Goal: Task Accomplishment & Management: Manage account settings

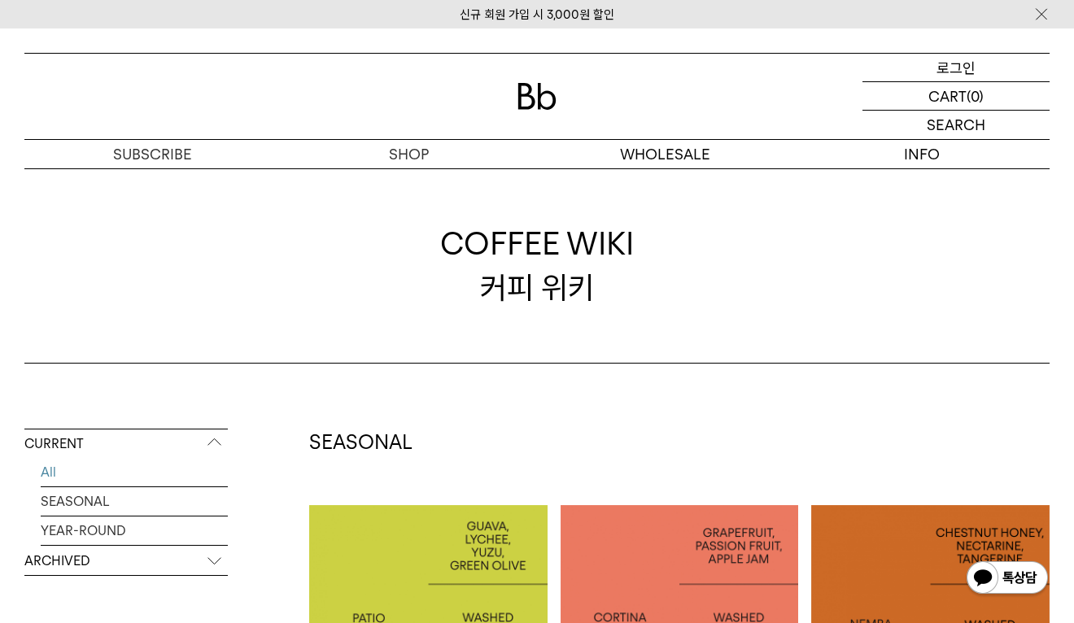
click at [967, 62] on p "로그인" at bounding box center [955, 68] width 39 height 28
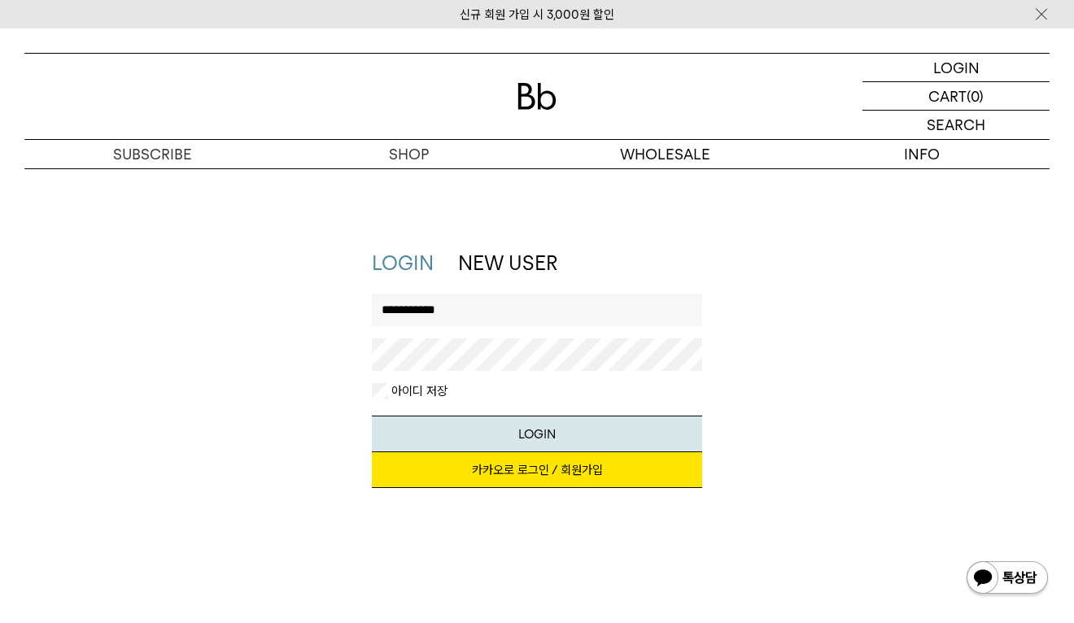
click at [455, 316] on input "**********" at bounding box center [537, 310] width 331 height 33
type input "*******"
click at [443, 420] on button "LOGIN" at bounding box center [537, 434] width 331 height 37
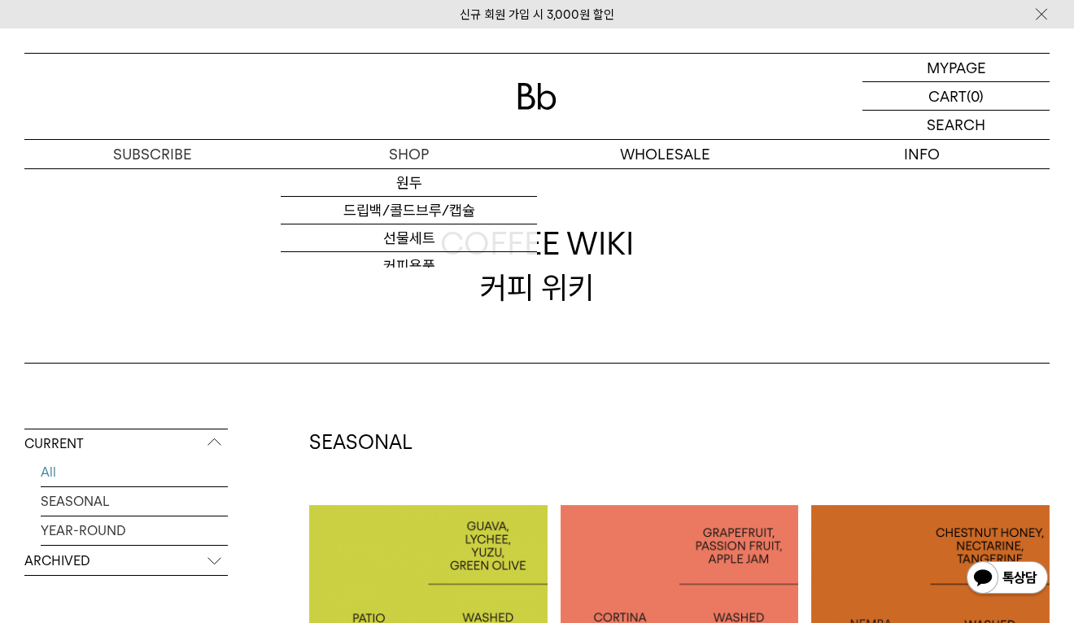
click at [945, 276] on div "COFFEE WIKI 커피 위키" at bounding box center [536, 265] width 1025 height 195
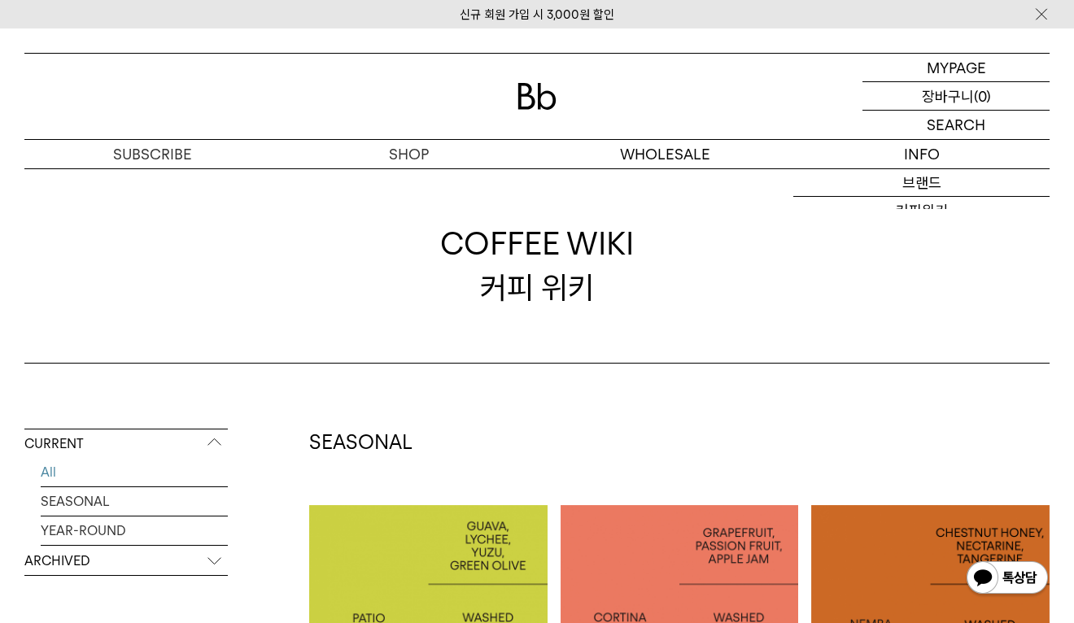
click at [997, 67] on div "MYPAGE 마이페이지" at bounding box center [955, 68] width 187 height 28
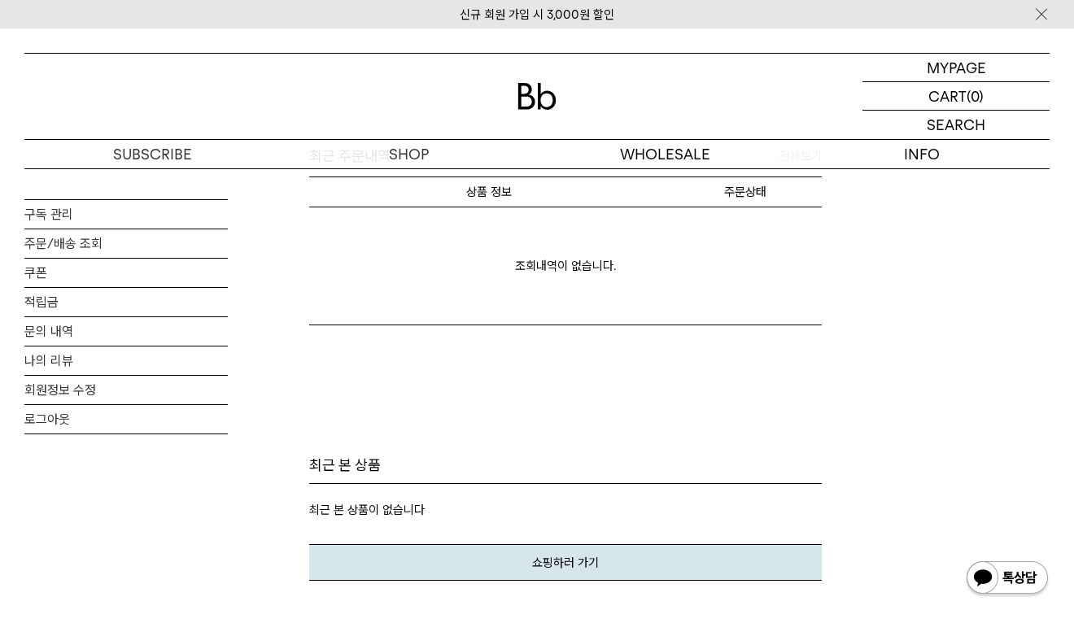
scroll to position [569, 0]
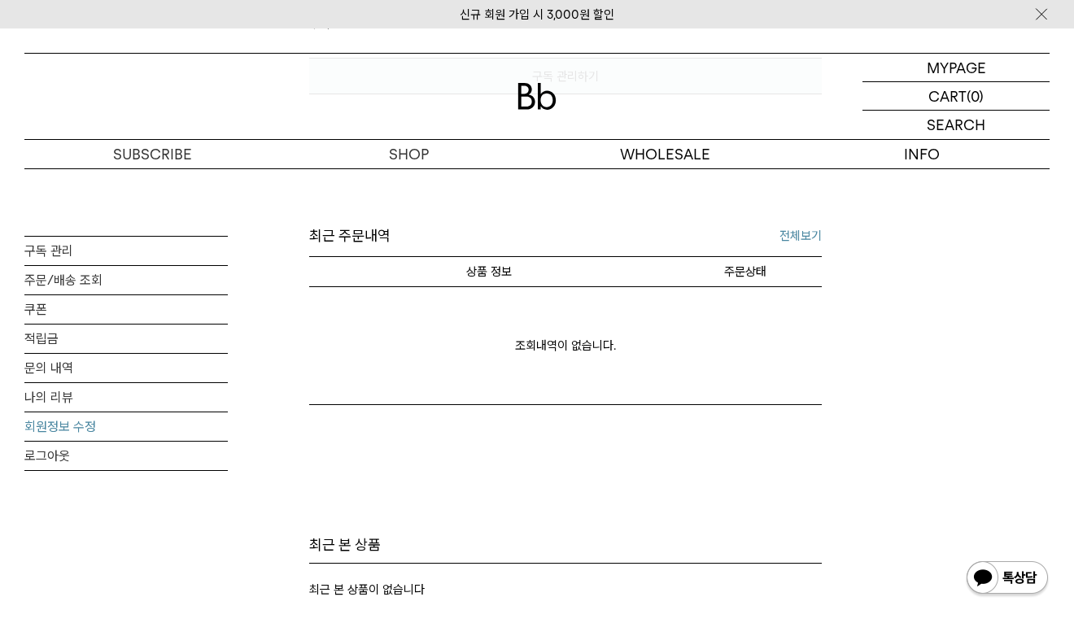
click at [55, 428] on link "회원정보 수정" at bounding box center [125, 426] width 203 height 28
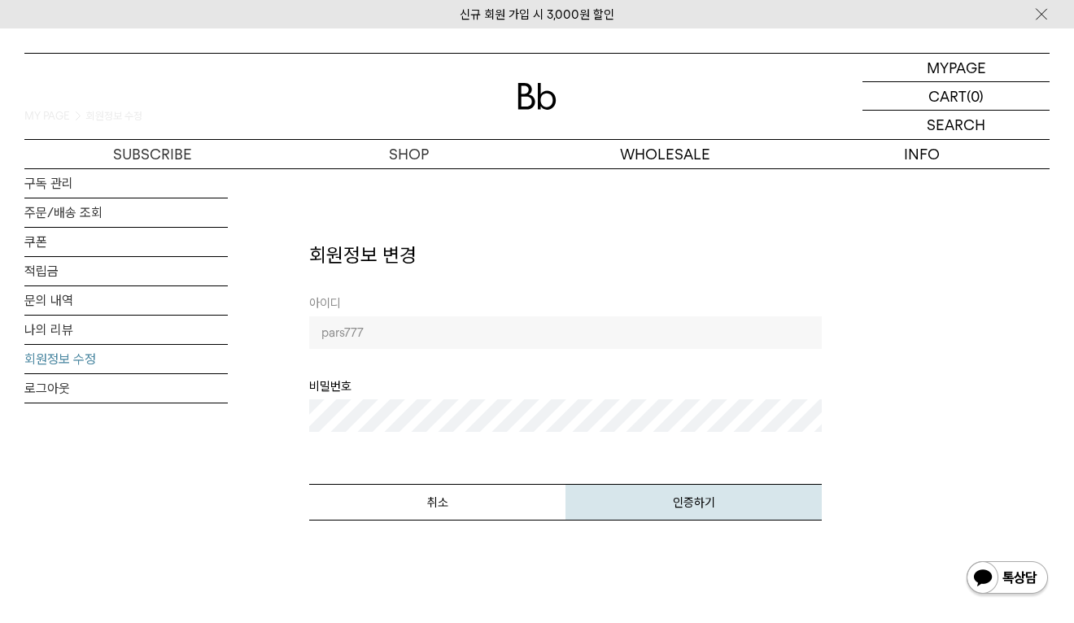
click at [486, 335] on strong "pars777" at bounding box center [565, 332] width 512 height 33
click at [692, 507] on button "인증하기" at bounding box center [693, 502] width 256 height 37
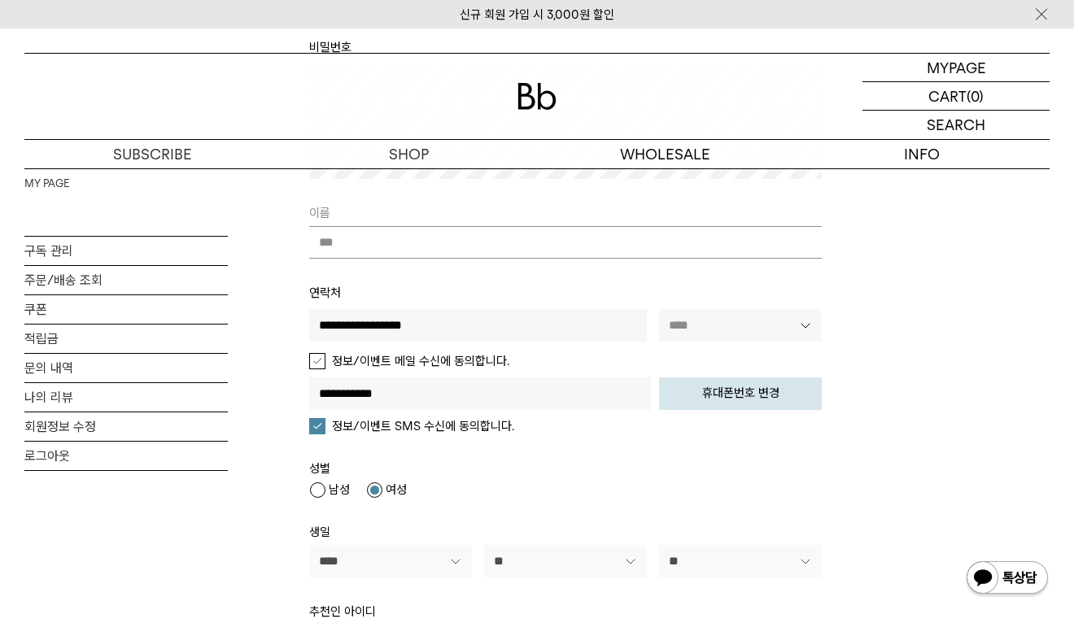
scroll to position [407, 0]
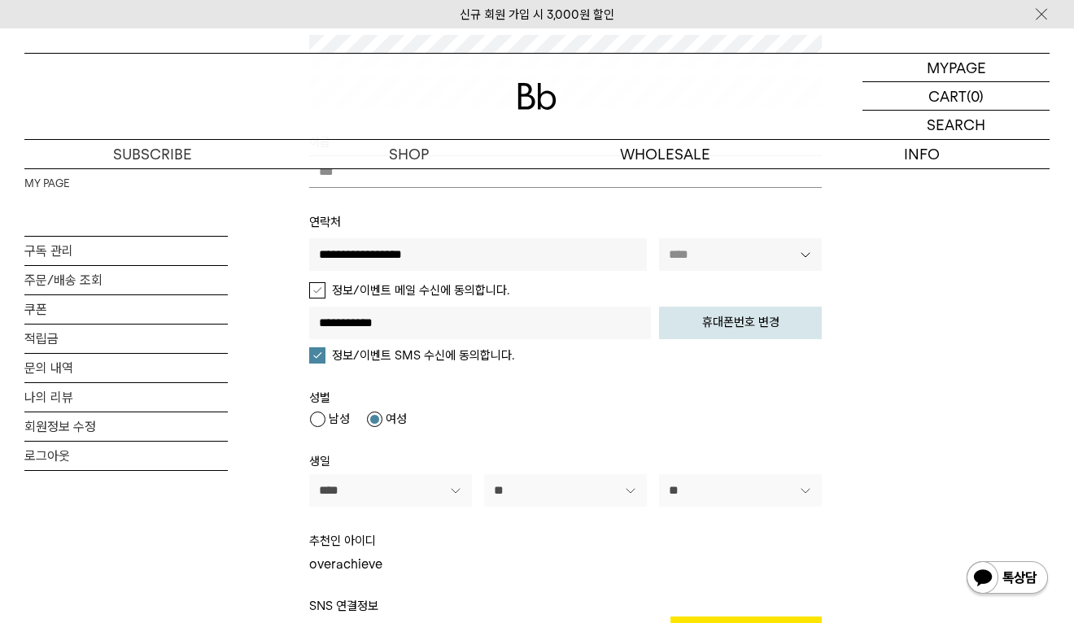
click at [394, 290] on label "정보/이벤트 메일 수신에 동의합니다." at bounding box center [409, 290] width 200 height 16
click at [314, 290] on label "정보/이벤트 메일 수신에 동의합니다." at bounding box center [409, 290] width 200 height 16
click at [316, 353] on label "정보/이벤트 SMS 수신에 동의합니다." at bounding box center [411, 355] width 205 height 16
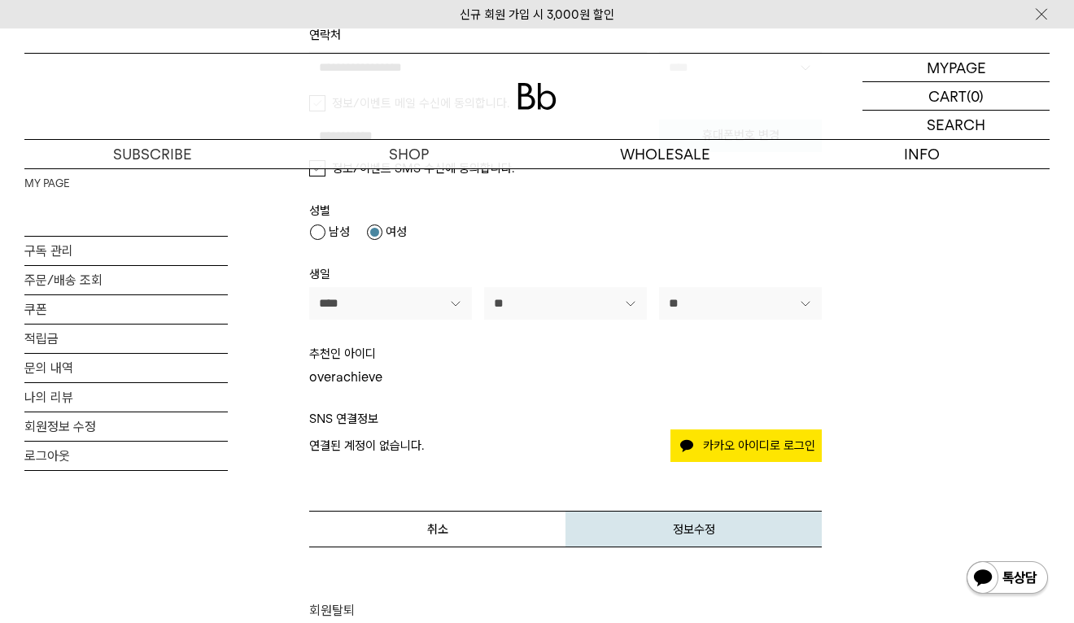
scroll to position [813, 0]
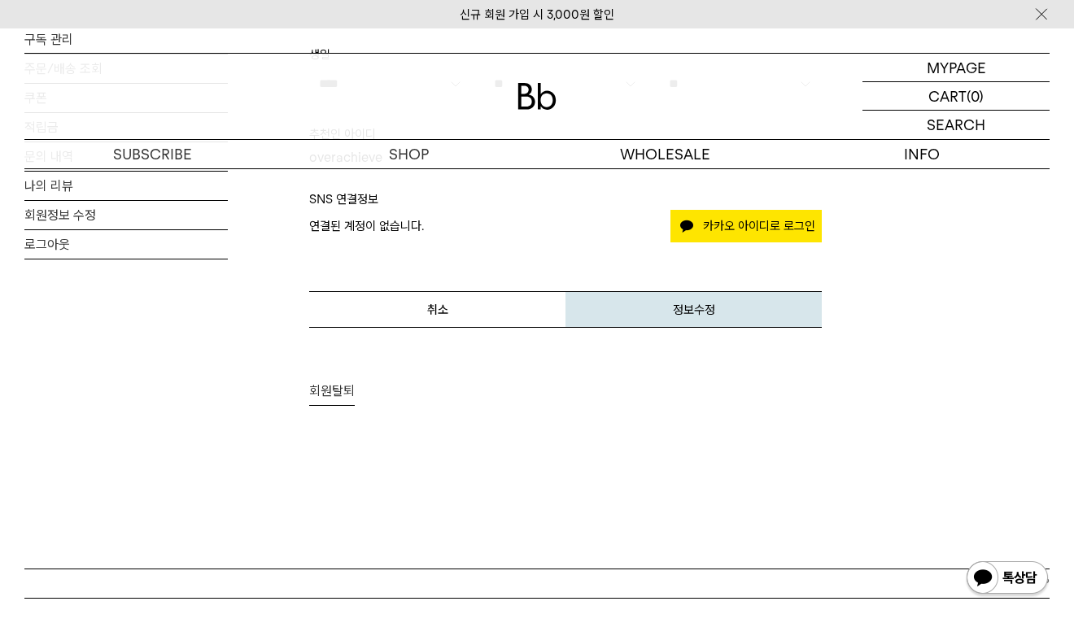
click at [688, 313] on button "정보수정" at bounding box center [693, 309] width 256 height 37
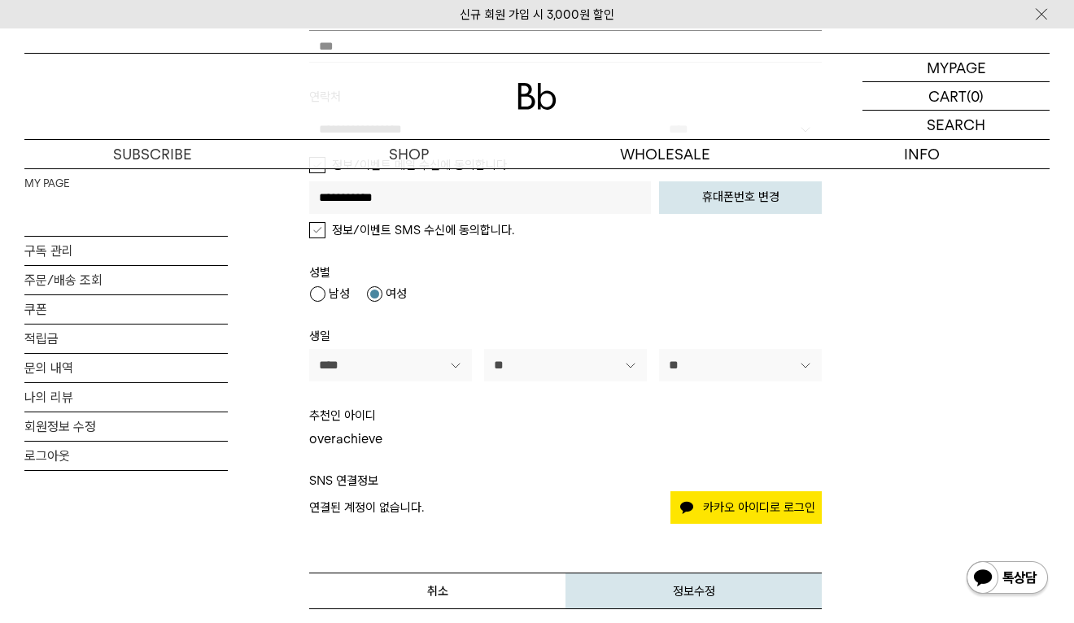
scroll to position [569, 0]
